Goal: Information Seeking & Learning: Learn about a topic

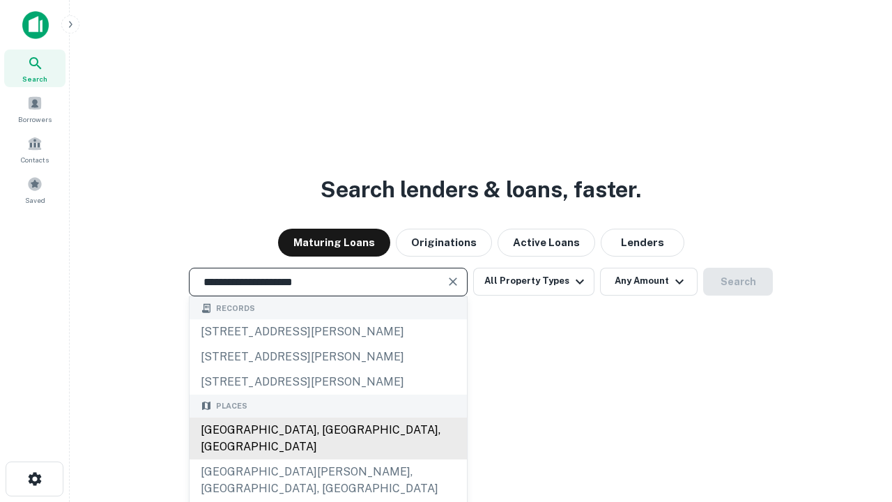
click at [328, 459] on div "[GEOGRAPHIC_DATA], [GEOGRAPHIC_DATA], [GEOGRAPHIC_DATA]" at bounding box center [328, 439] width 277 height 42
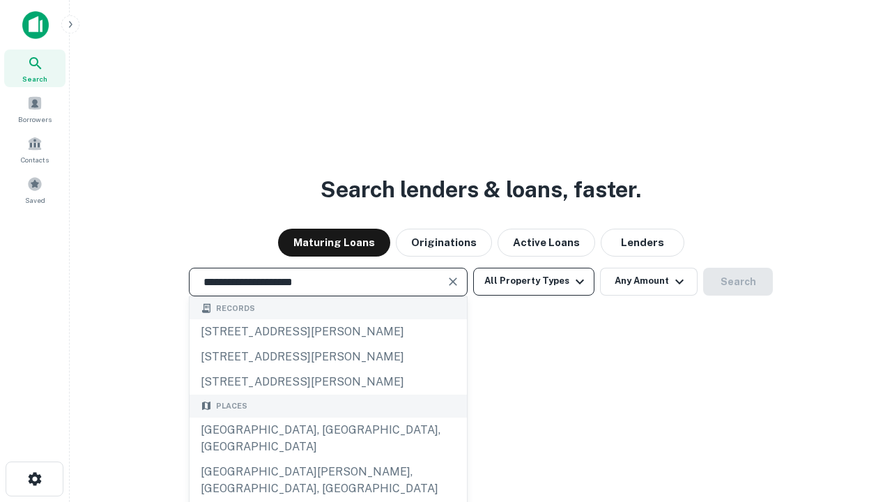
click at [534, 281] on button "All Property Types" at bounding box center [533, 282] width 121 height 28
type input "**********"
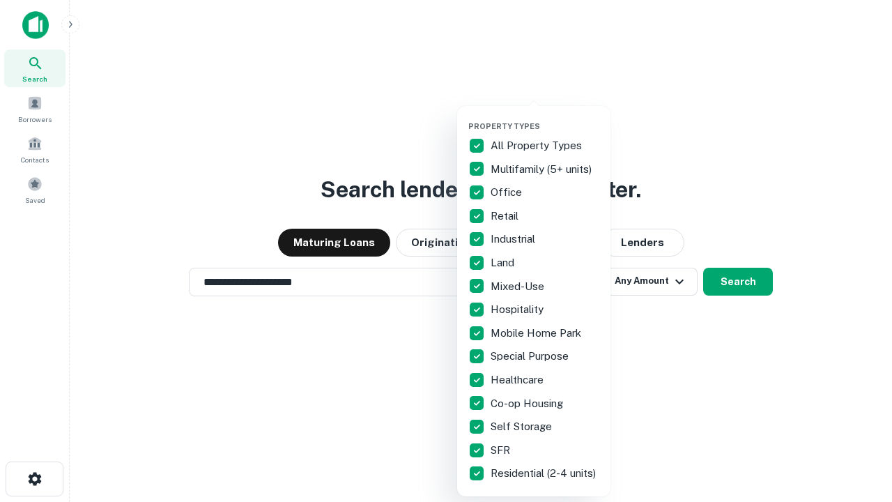
click at [545, 117] on button "button" at bounding box center [544, 117] width 153 height 1
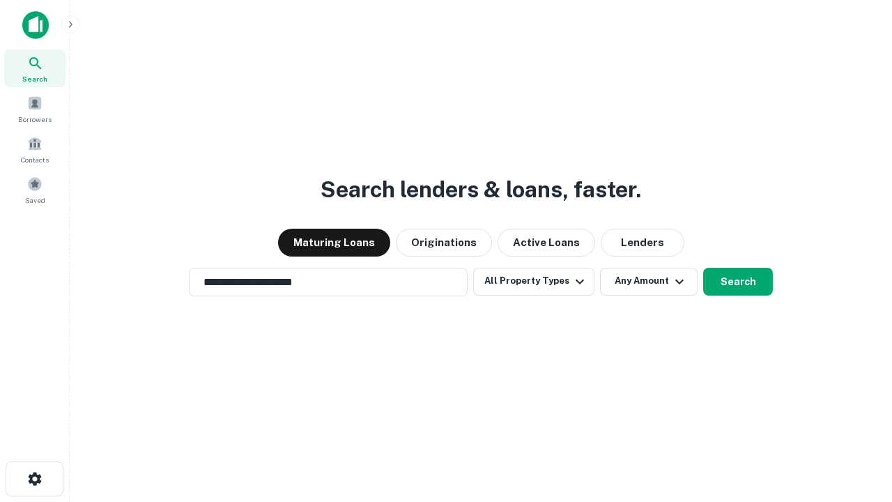
scroll to position [22, 0]
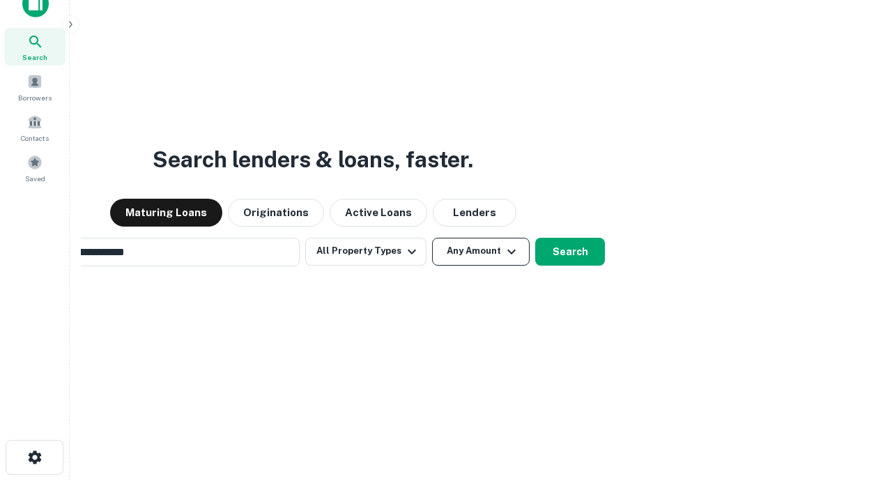
click at [432, 238] on button "Any Amount" at bounding box center [481, 252] width 98 height 28
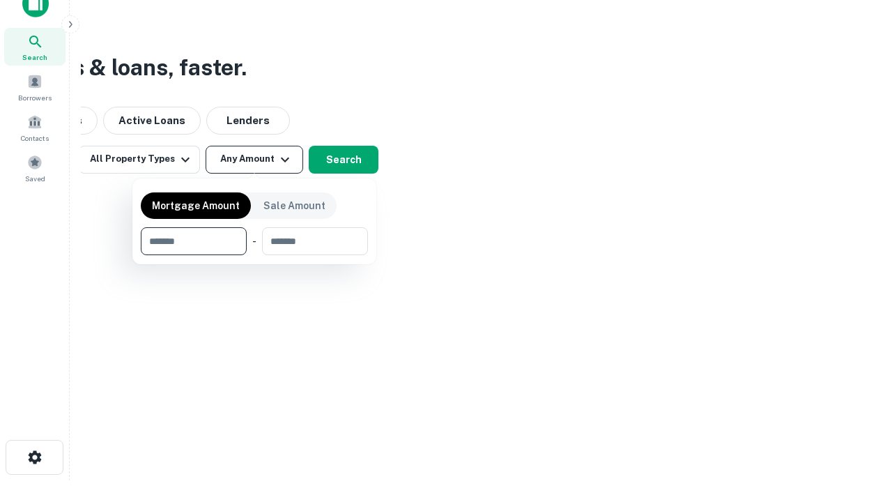
scroll to position [22, 0]
type input "*******"
click at [254, 255] on button "button" at bounding box center [254, 255] width 227 height 1
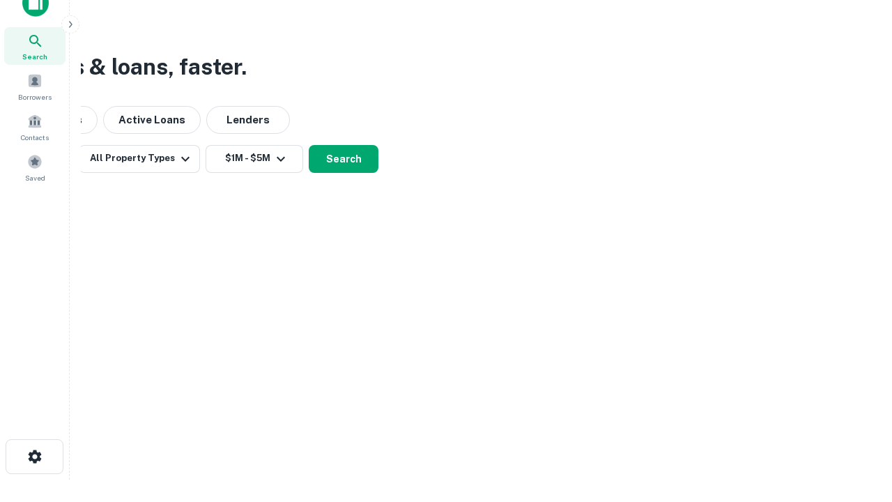
scroll to position [22, 0]
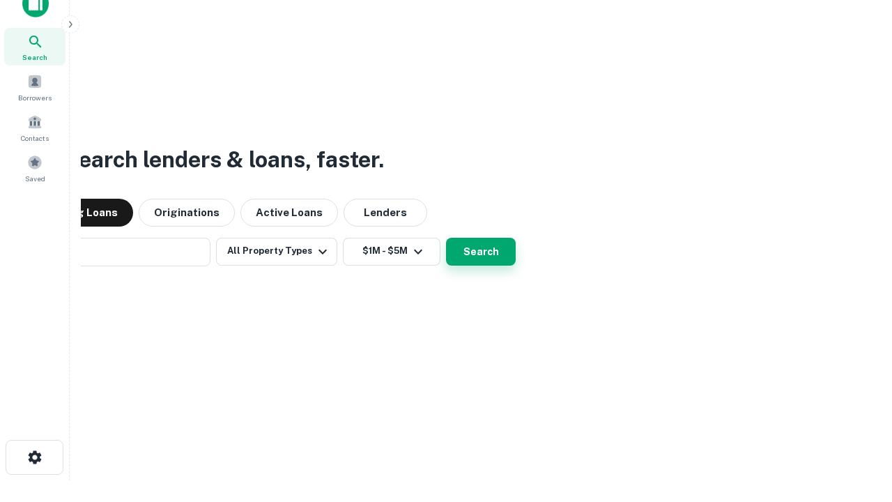
click at [446, 238] on button "Search" at bounding box center [481, 252] width 70 height 28
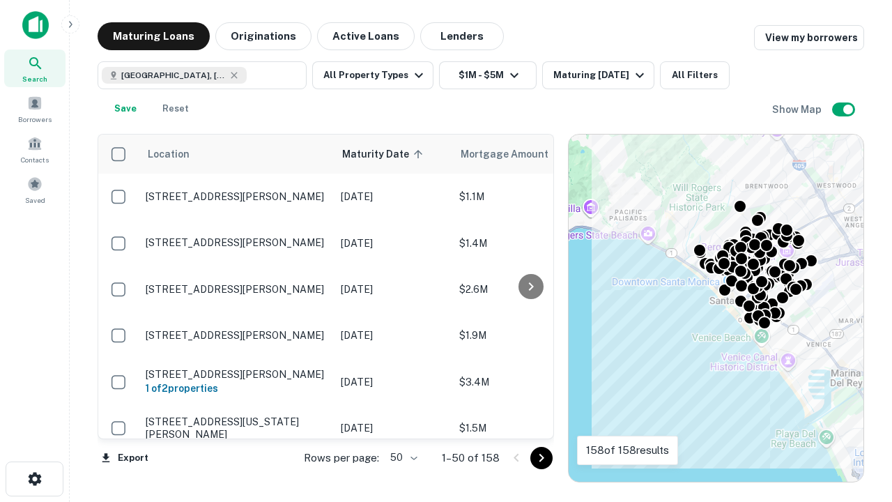
click at [402, 457] on body "Search Borrowers Contacts Saved Maturing Loans Originations Active Loans Lender…" at bounding box center [446, 251] width 892 height 502
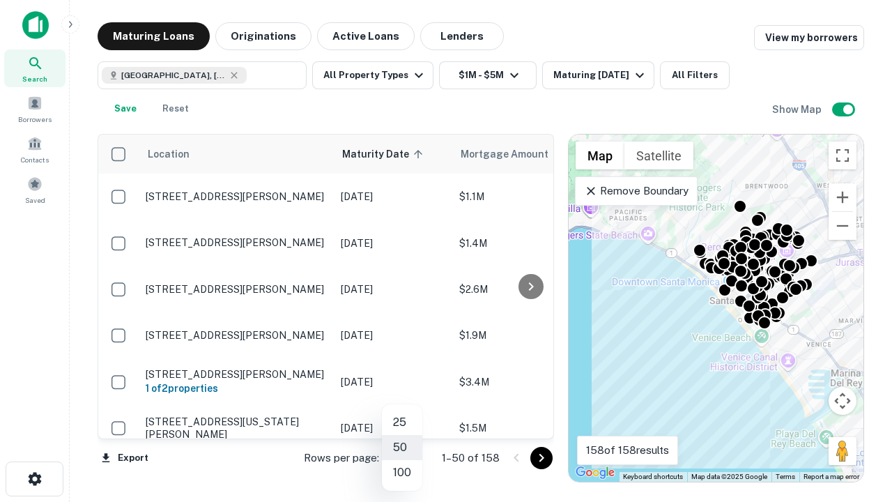
click at [402, 422] on li "25" at bounding box center [402, 422] width 40 height 25
